Goal: Check status

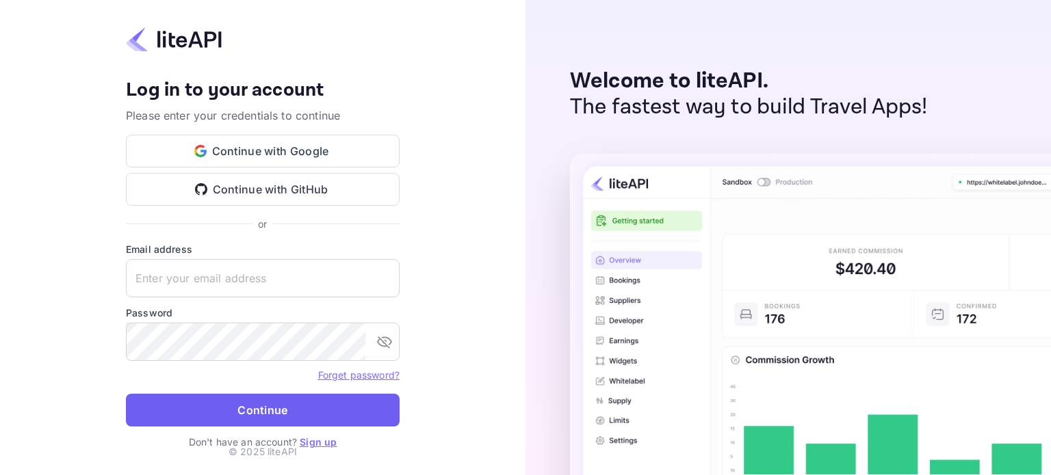
type input "yahav@skygini.com"
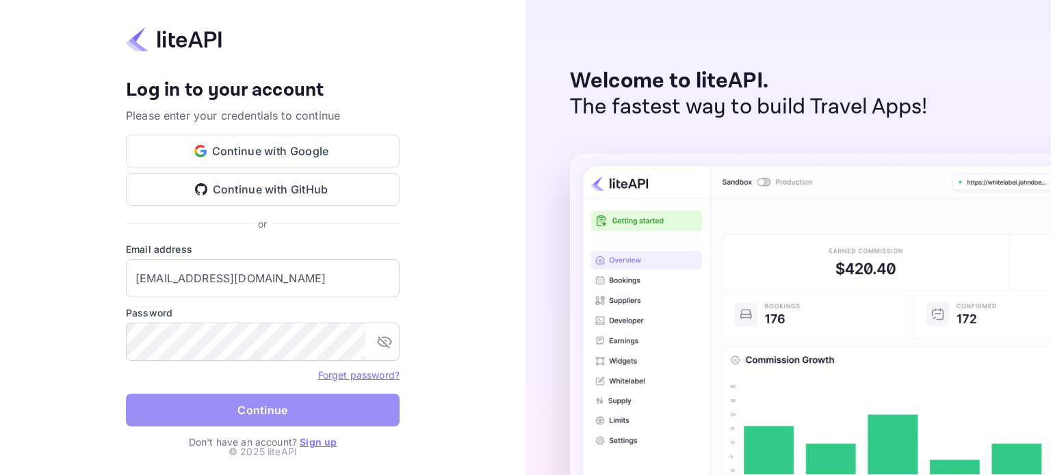
click at [258, 419] on button "Continue" at bounding box center [263, 410] width 274 height 33
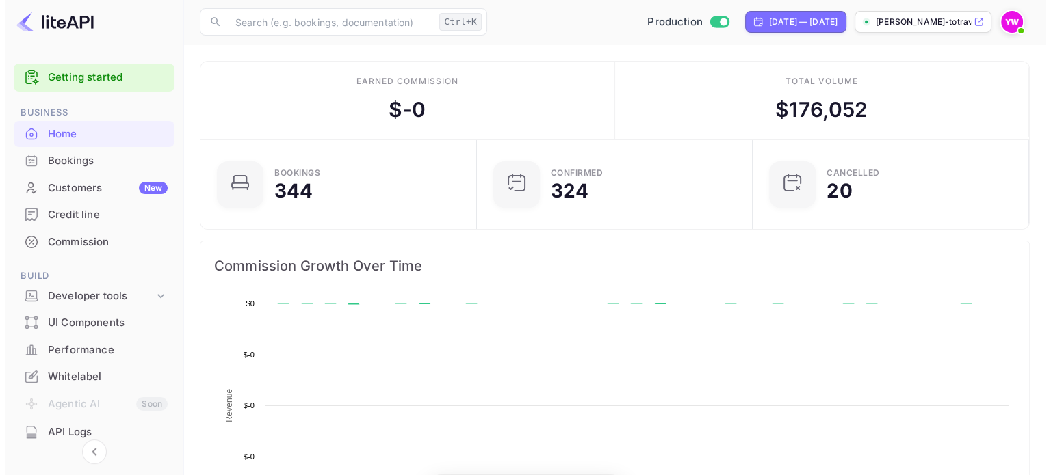
scroll to position [11, 11]
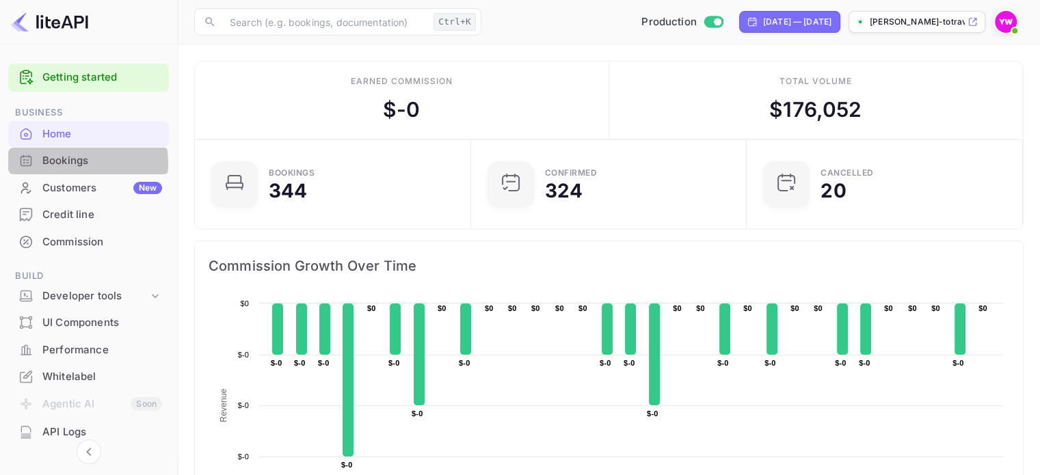
click at [67, 163] on div "Bookings" at bounding box center [102, 161] width 120 height 16
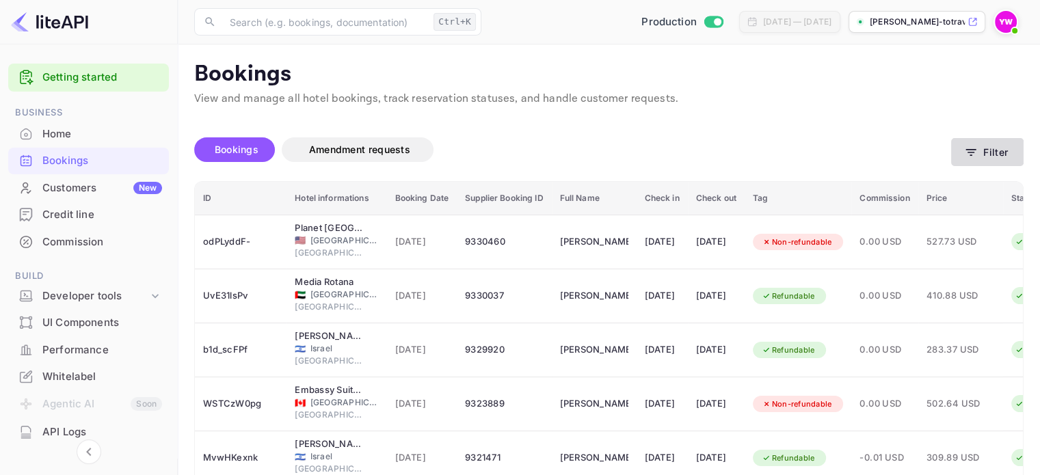
click at [984, 161] on button "Filter" at bounding box center [988, 152] width 73 height 28
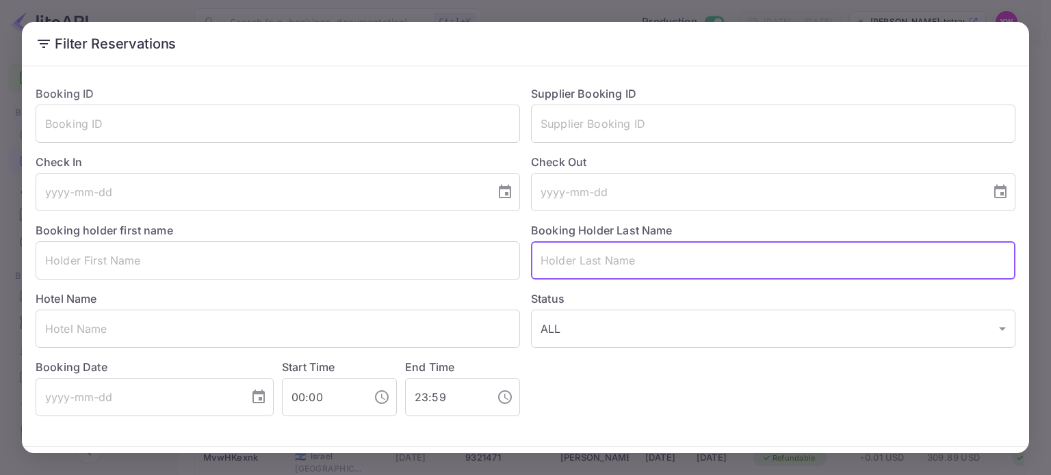
click at [600, 274] on input "text" at bounding box center [773, 260] width 484 height 38
paste input "ALPEROWITZ"
type input "ALPEROWITZ"
click at [882, 461] on button "Filter Reservations" at bounding box center [948, 475] width 133 height 29
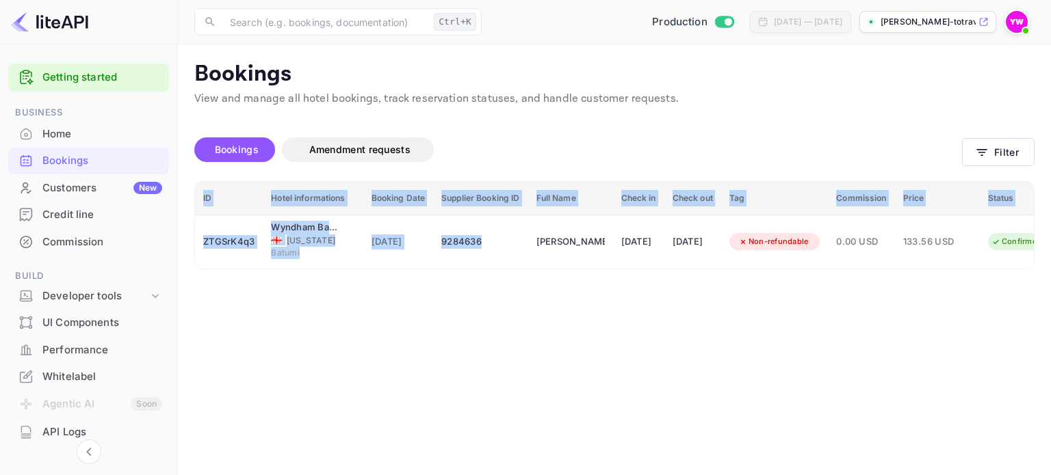
drag, startPoint x: 512, startPoint y: 265, endPoint x: 561, endPoint y: 269, distance: 49.4
click at [561, 269] on div "ID Hotel informations Booking Date Supplier Booking ID Full Name Check in Check…" at bounding box center [614, 225] width 840 height 88
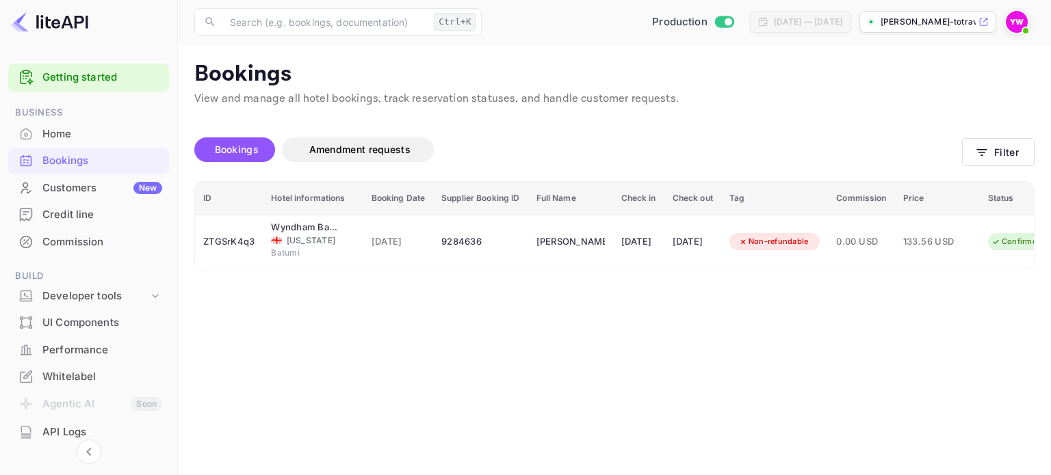
click at [528, 151] on div "Bookings Amendment requests" at bounding box center [578, 149] width 768 height 25
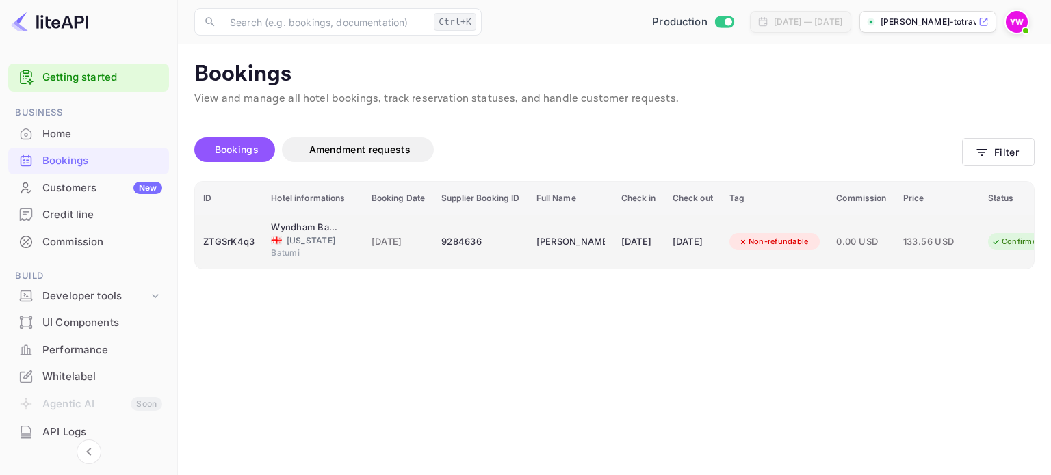
click at [517, 229] on td "9284636" at bounding box center [480, 242] width 94 height 54
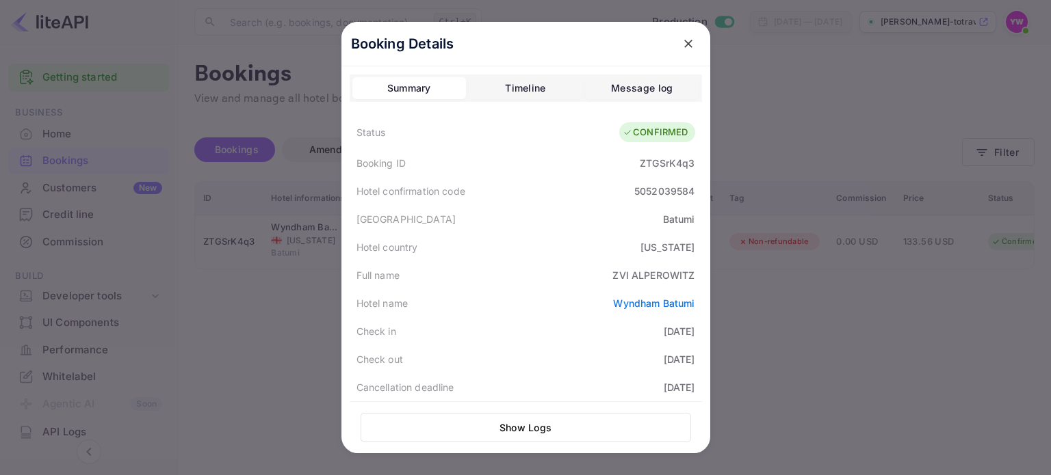
click at [684, 44] on icon "close" at bounding box center [688, 44] width 8 height 8
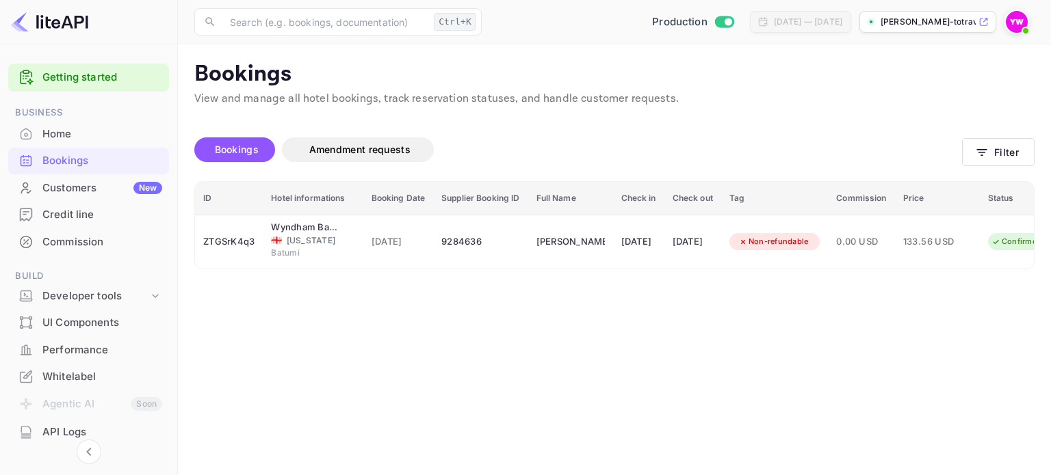
scroll to position [0, 71]
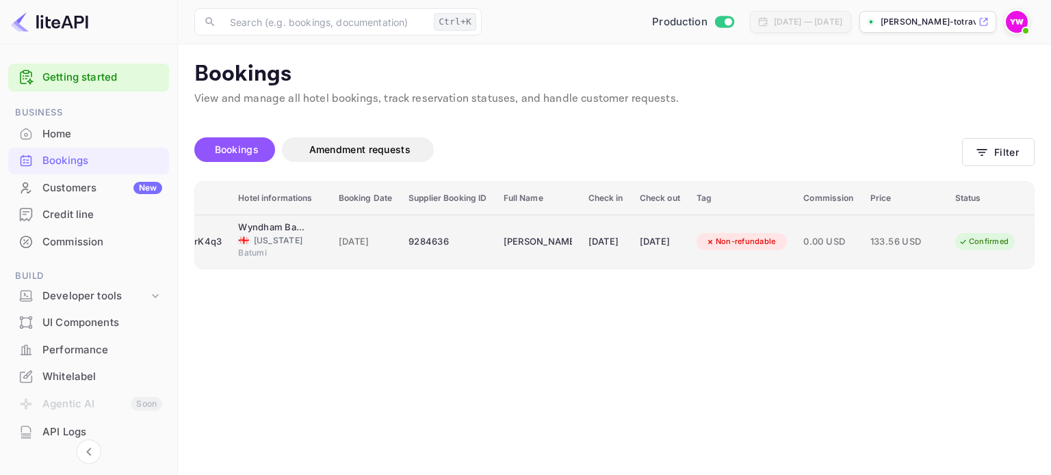
click at [588, 249] on div "[DATE]" at bounding box center [605, 242] width 35 height 22
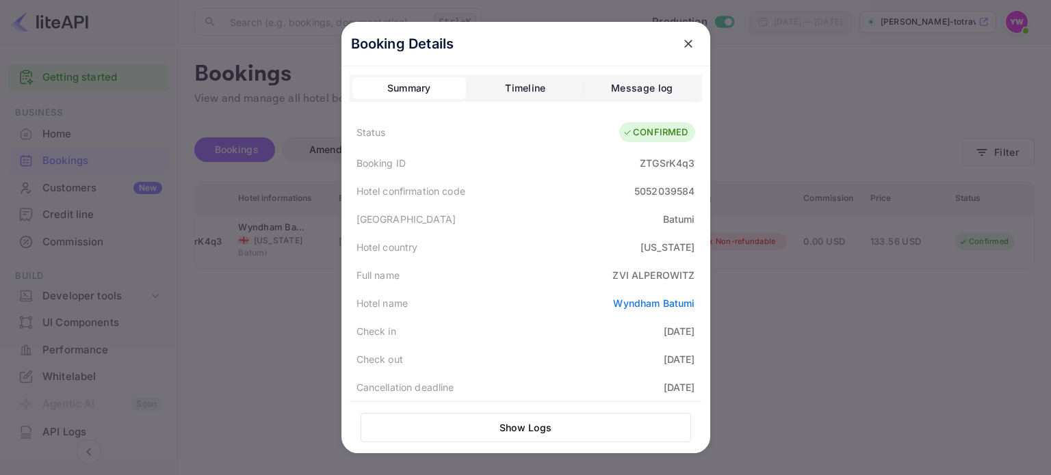
click at [703, 221] on div "Booking Details Summary Timeline Message log Status CONFIRMED Booking ID ZTGSrK…" at bounding box center [525, 276] width 369 height 509
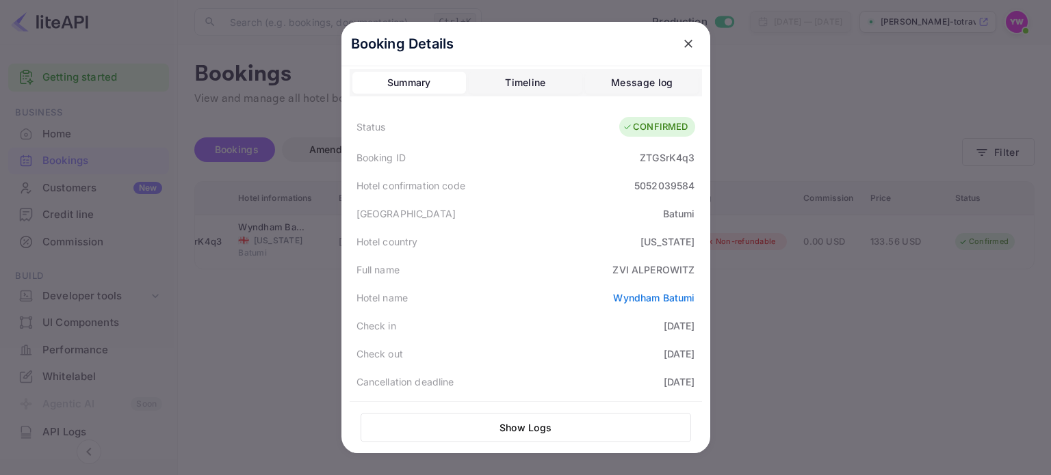
click at [681, 43] on icon "close" at bounding box center [688, 44] width 14 height 14
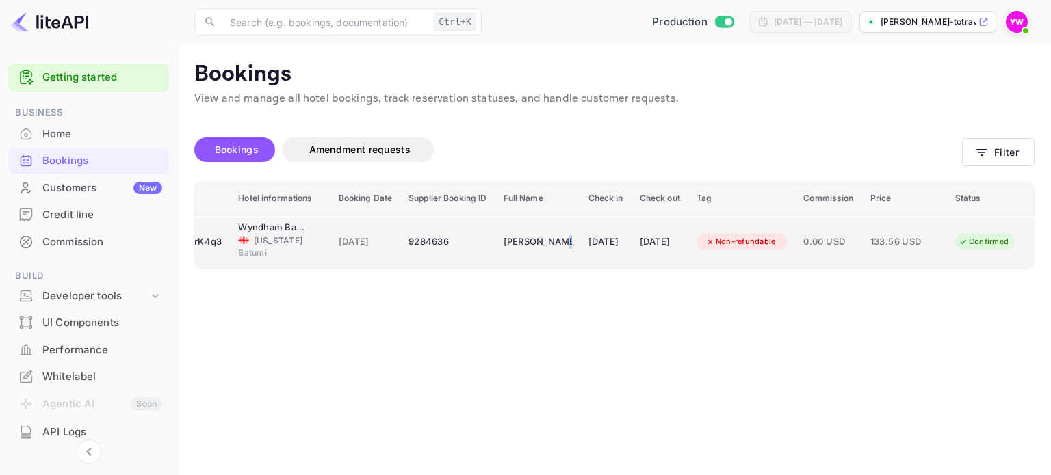
drag, startPoint x: 547, startPoint y: 264, endPoint x: 529, endPoint y: 264, distance: 18.5
click at [529, 264] on tr "ZTGSrK4q3 Wyndham Batumi 🇬🇪 [US_STATE] [GEOGRAPHIC_DATA] [DATE] 9284636 [PERSON…" at bounding box center [597, 242] width 871 height 54
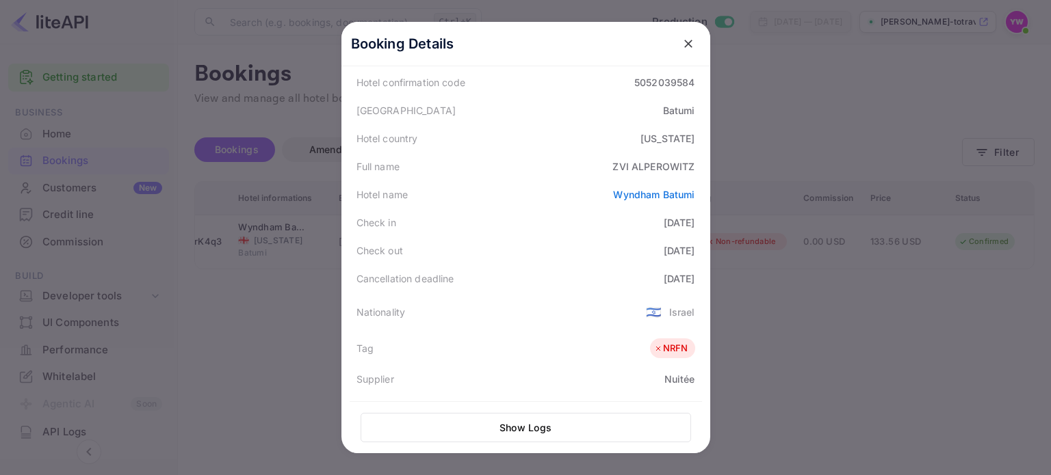
scroll to position [0, 0]
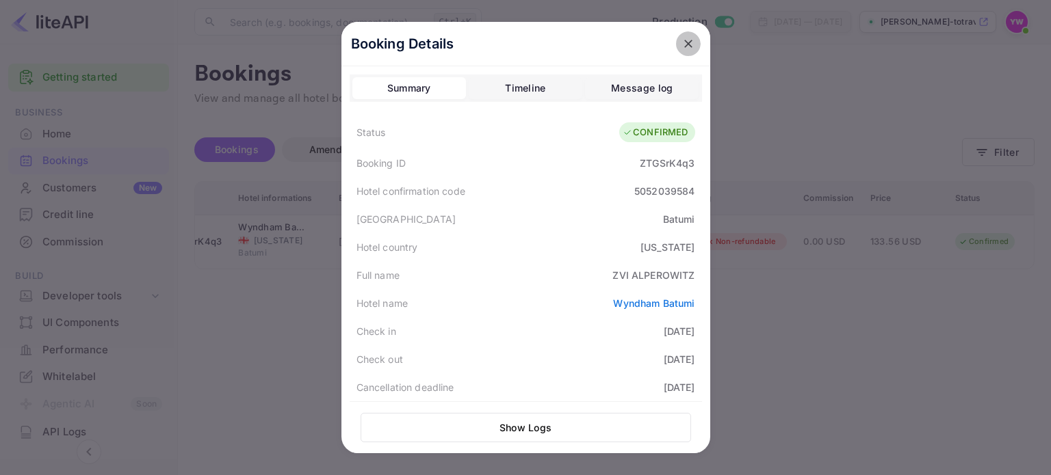
click at [684, 39] on icon "close" at bounding box center [688, 44] width 14 height 14
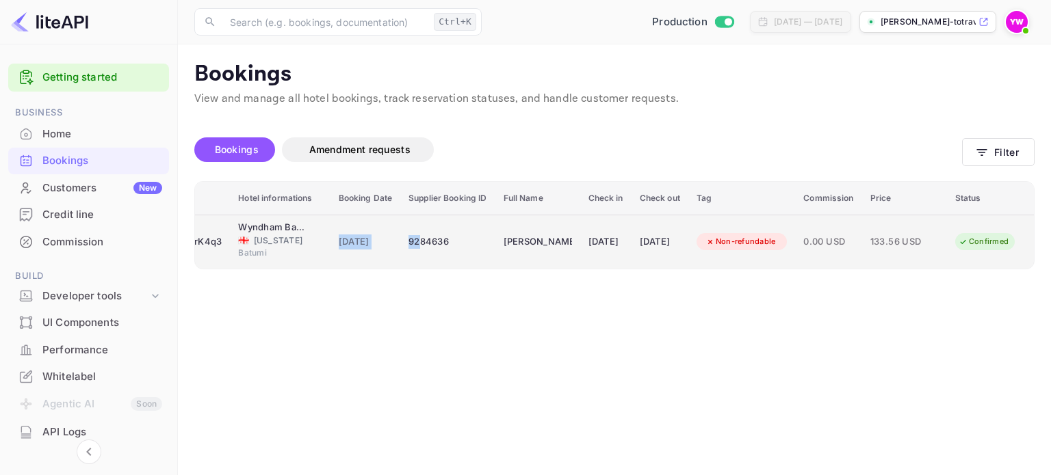
drag, startPoint x: 380, startPoint y: 259, endPoint x: 298, endPoint y: 254, distance: 83.0
click at [298, 254] on tr "ZTGSrK4q3 Wyndham Batumi 🇬🇪 [US_STATE] [GEOGRAPHIC_DATA] [DATE] 9284636 [PERSON…" at bounding box center [597, 242] width 871 height 54
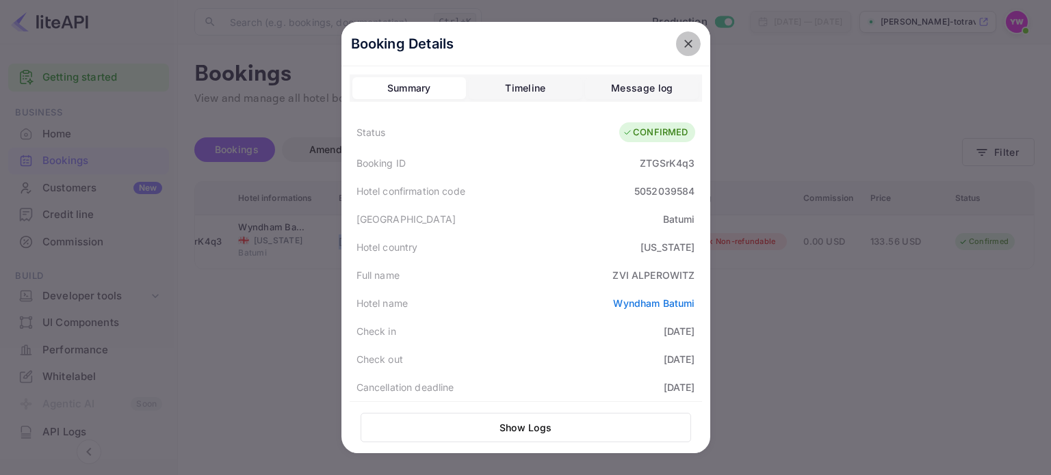
click at [684, 38] on icon "close" at bounding box center [688, 44] width 14 height 14
